Goal: Navigation & Orientation: Find specific page/section

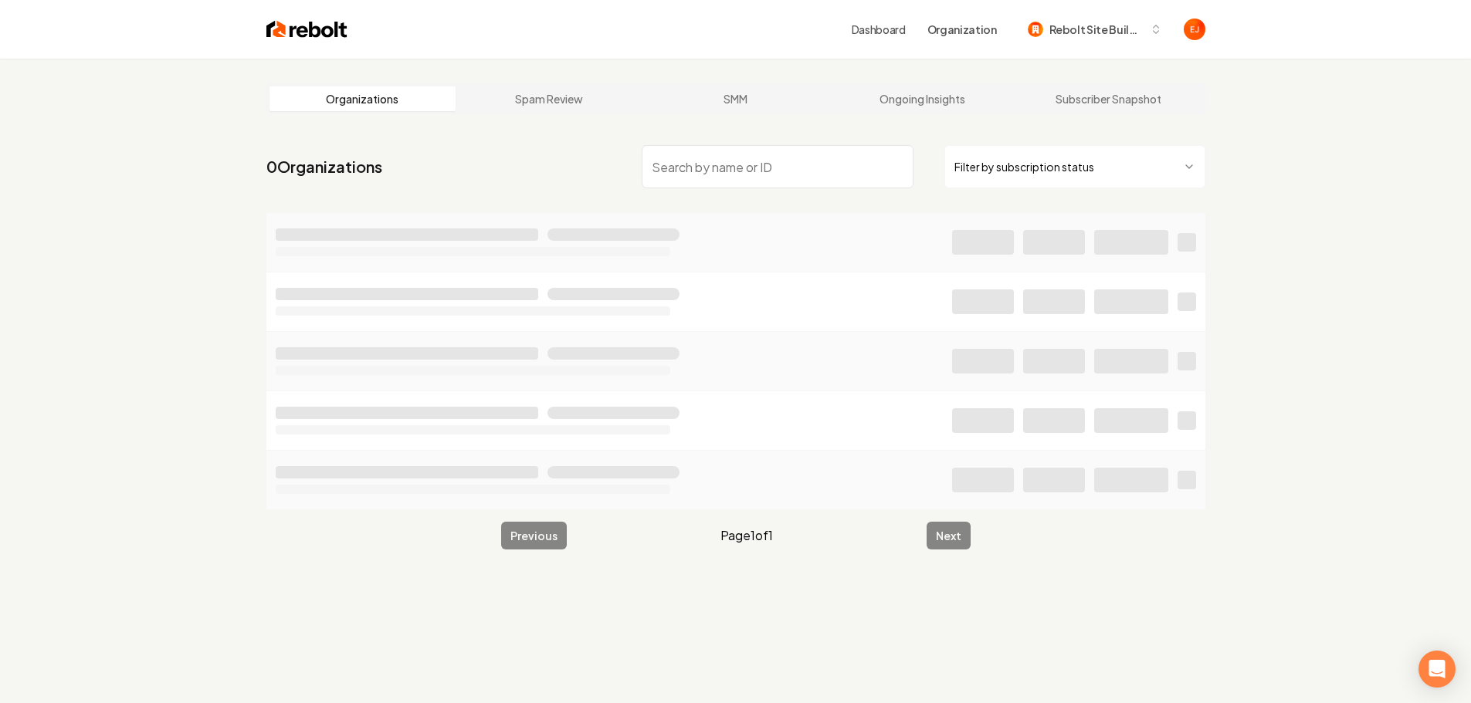
type input "t"
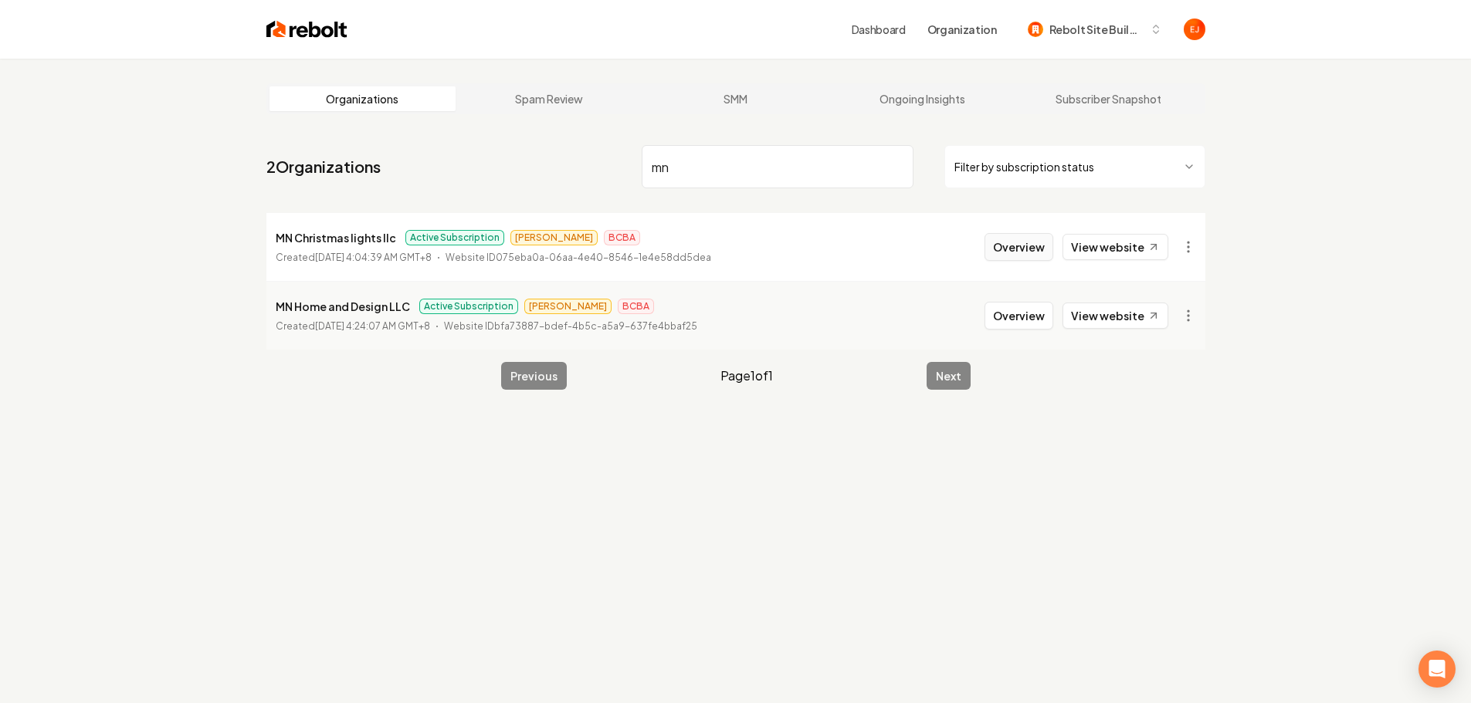
type input "mn"
click at [1020, 255] on button "Overview" at bounding box center [1018, 247] width 69 height 28
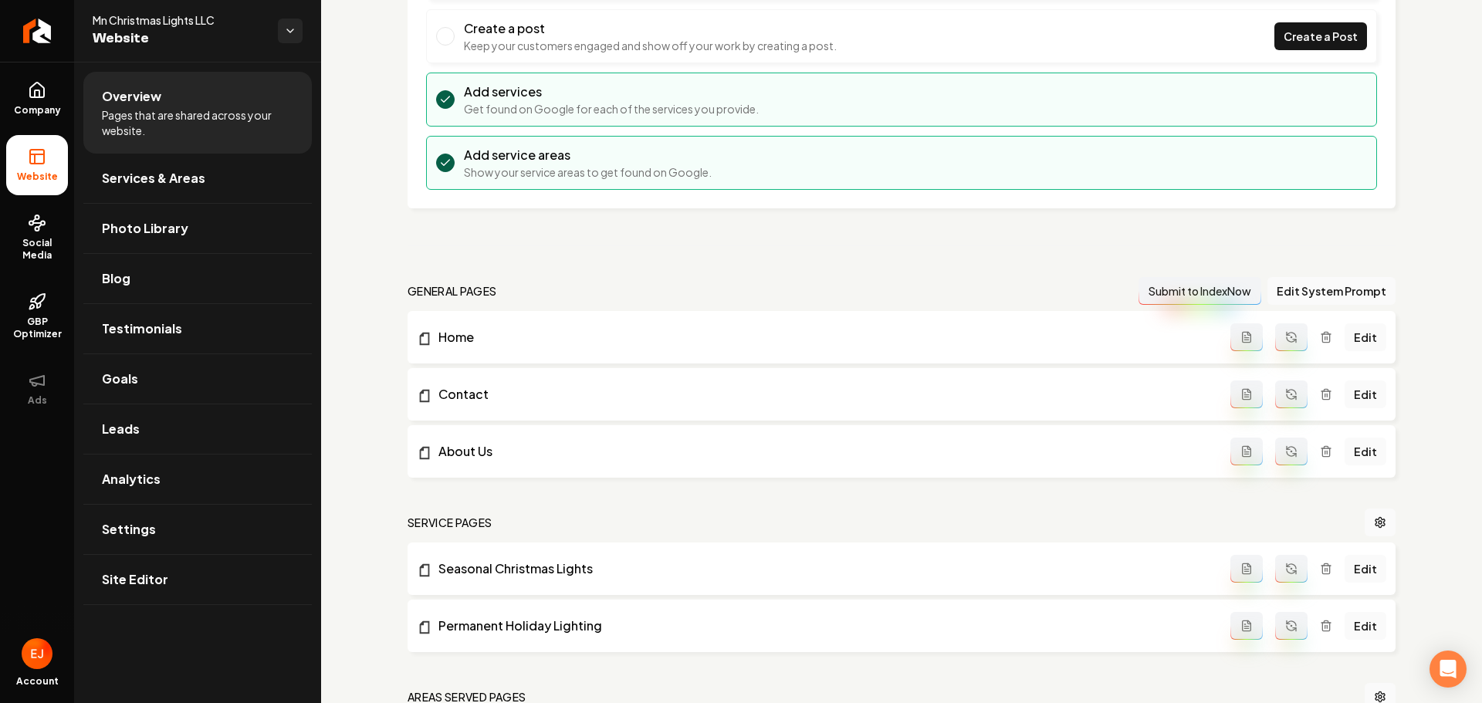
scroll to position [283, 0]
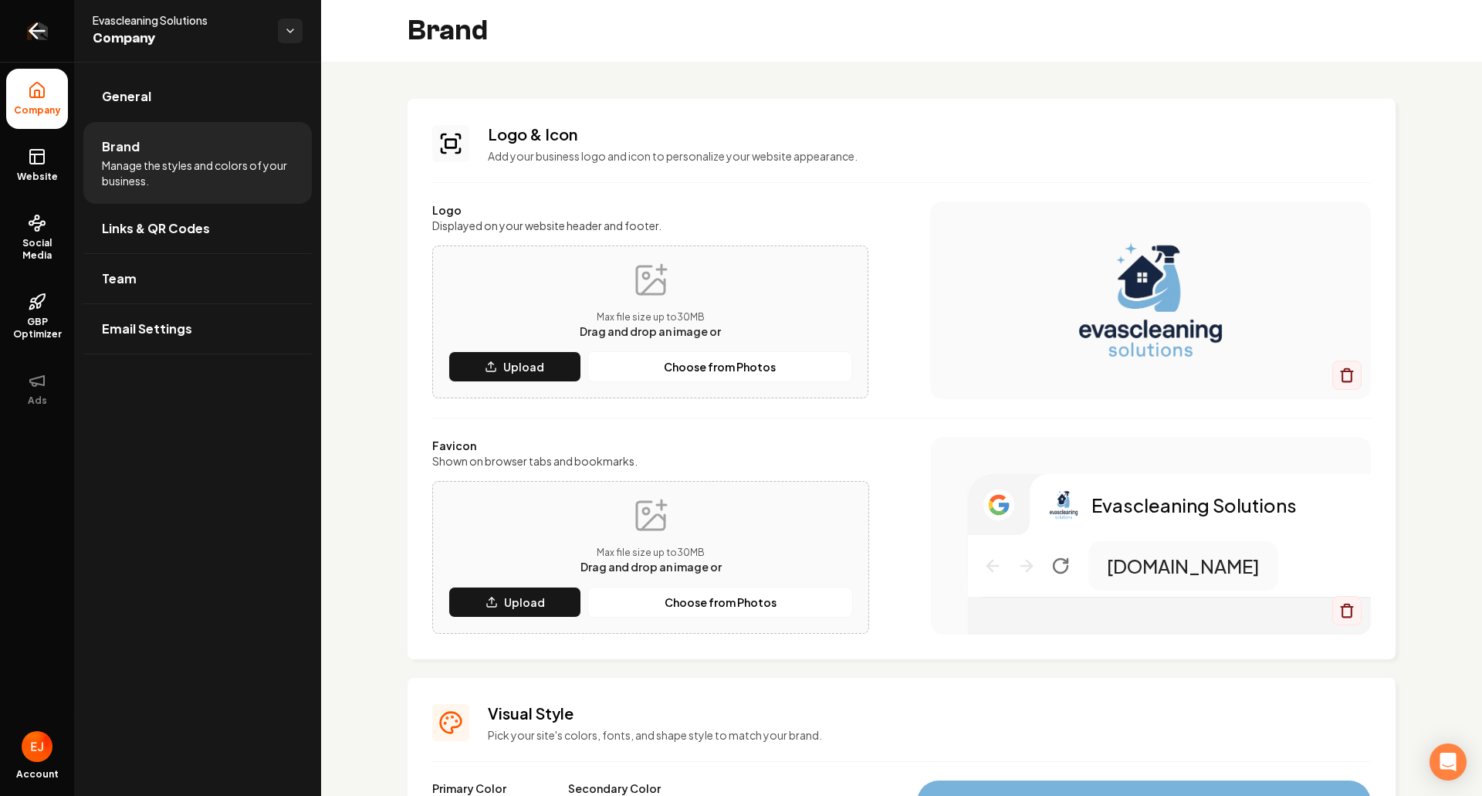
click at [49, 37] on icon "Return to dashboard" at bounding box center [37, 31] width 25 height 25
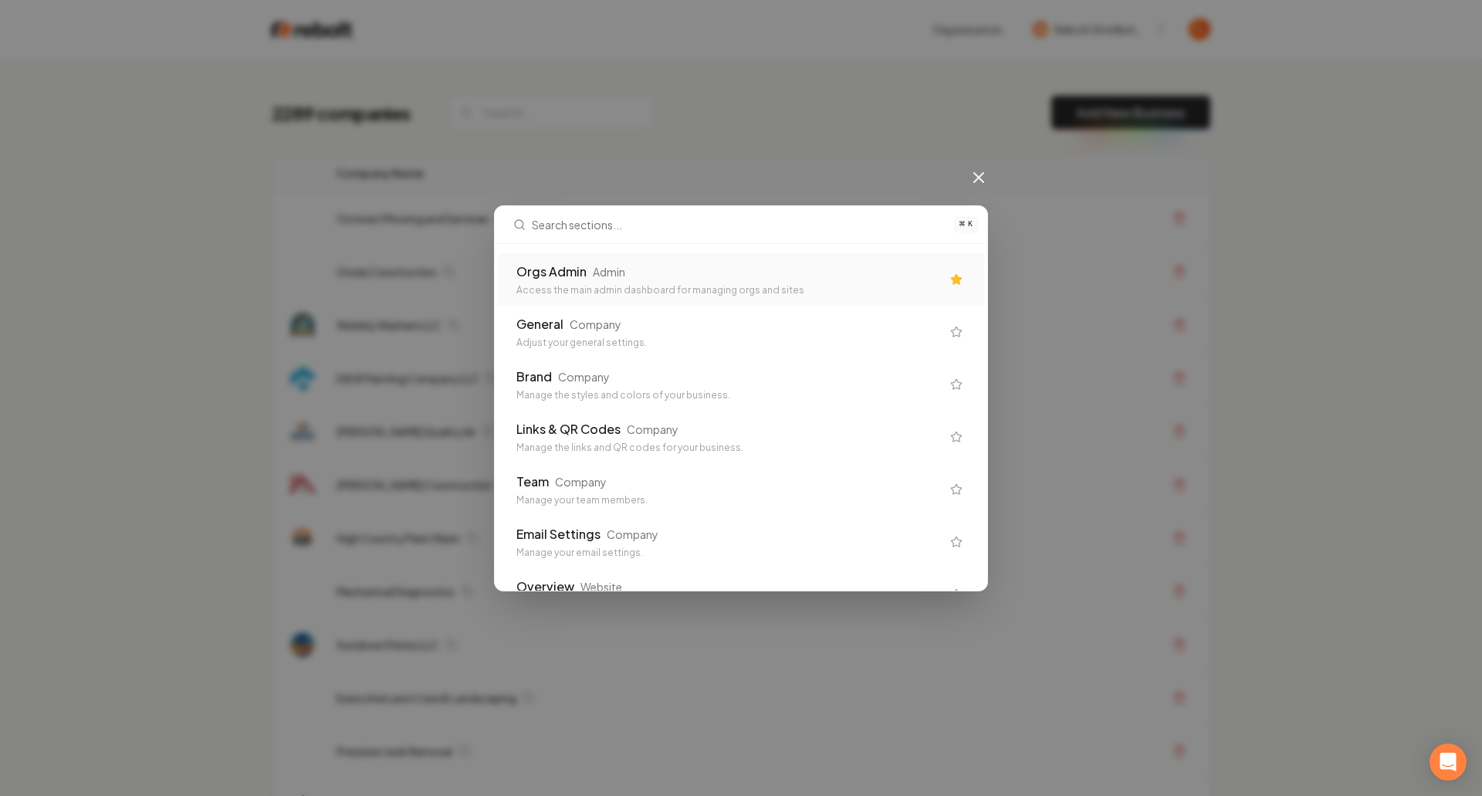
click at [638, 260] on div "Orgs Admin Admin Access the main admin dashboard for managing orgs and sites" at bounding box center [741, 279] width 486 height 52
